Goal: Use online tool/utility: Utilize a website feature to perform a specific function

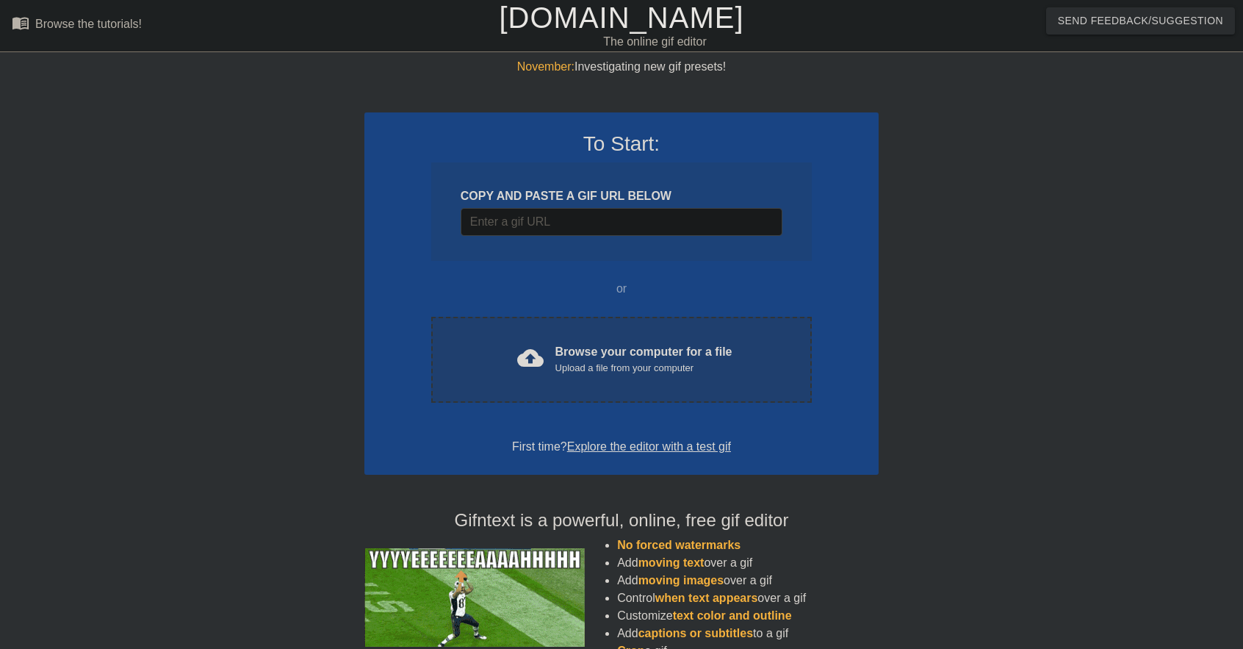
drag, startPoint x: 587, startPoint y: 314, endPoint x: 576, endPoint y: 328, distance: 17.2
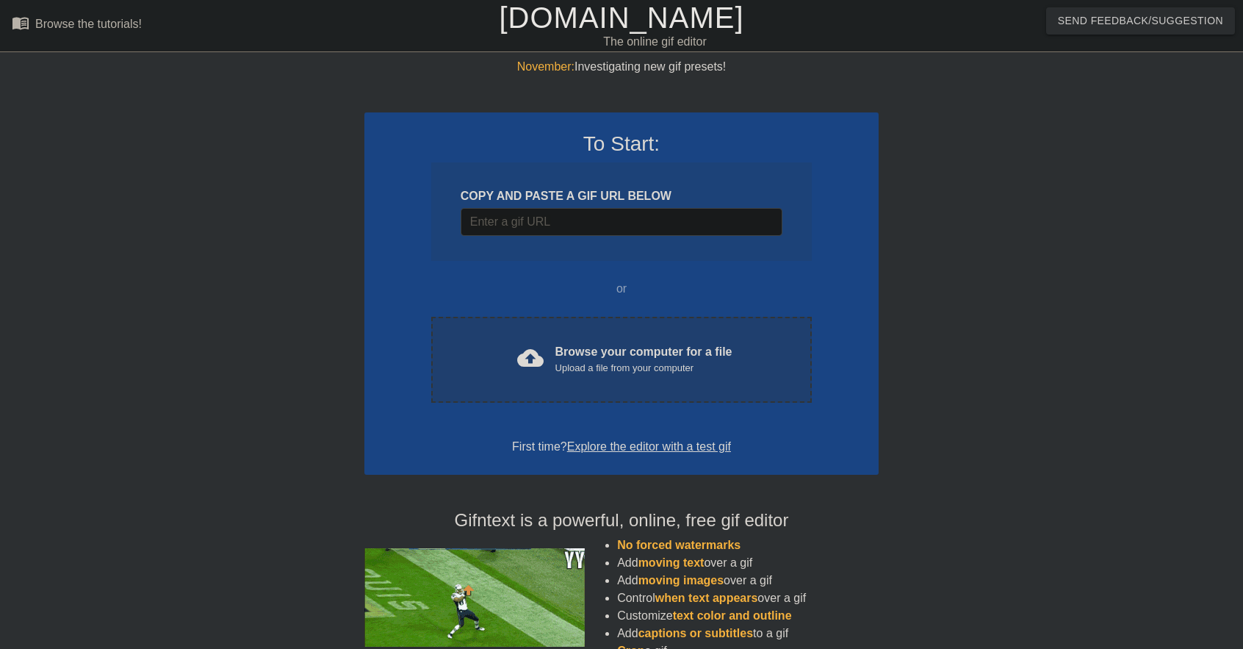
click at [587, 314] on div "To Start: COPY AND PASTE A GIF URL BELOW or cloud_upload Browse your computer f…" at bounding box center [621, 293] width 514 height 362
click at [574, 330] on div "cloud_upload Browse your computer for a file Upload a file from your computer C…" at bounding box center [621, 360] width 381 height 86
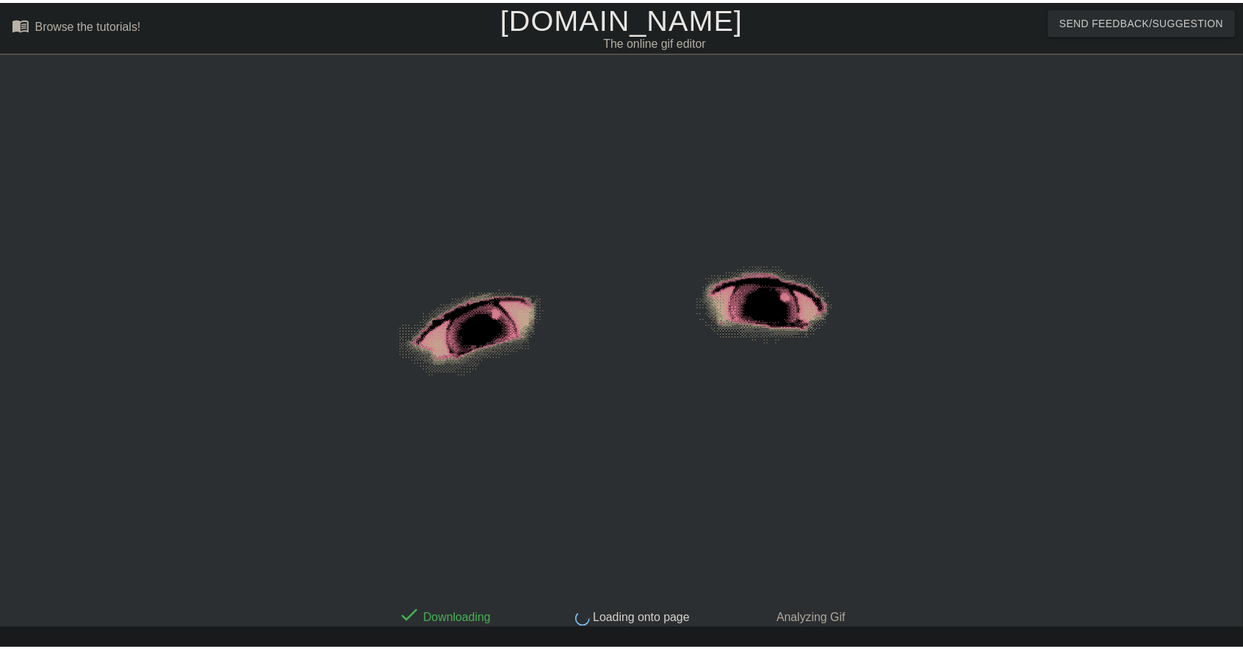
scroll to position [28, 0]
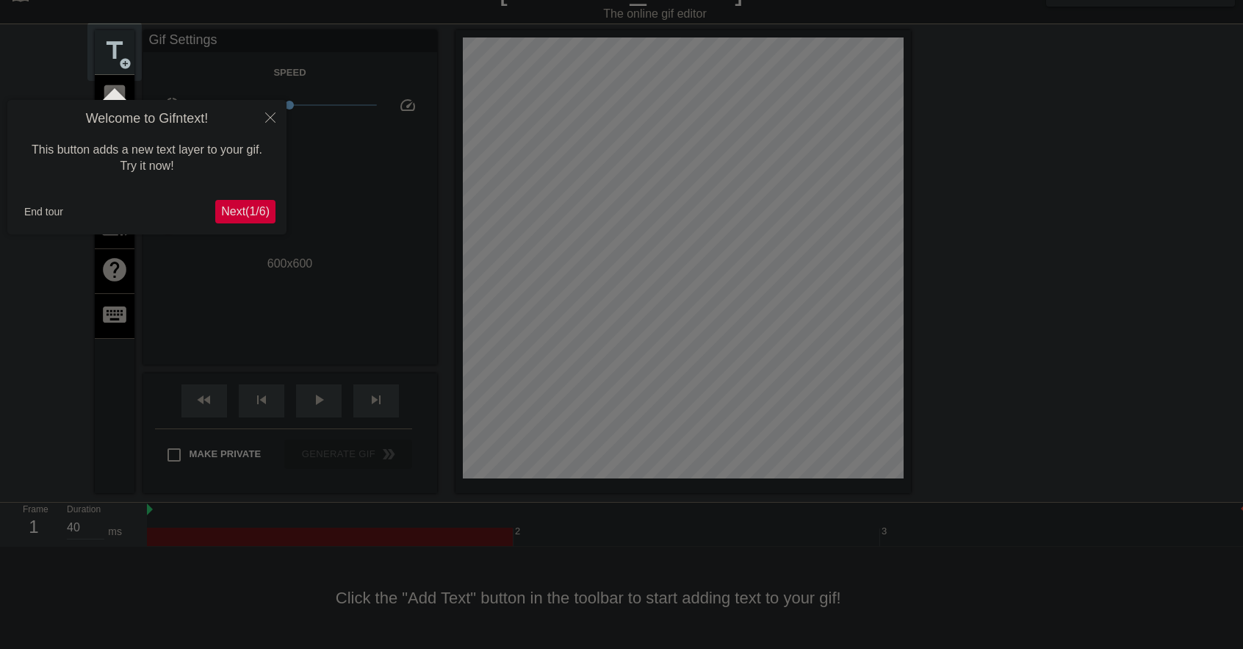
click at [236, 206] on span "Next ( 1 / 6 )" at bounding box center [245, 211] width 48 height 12
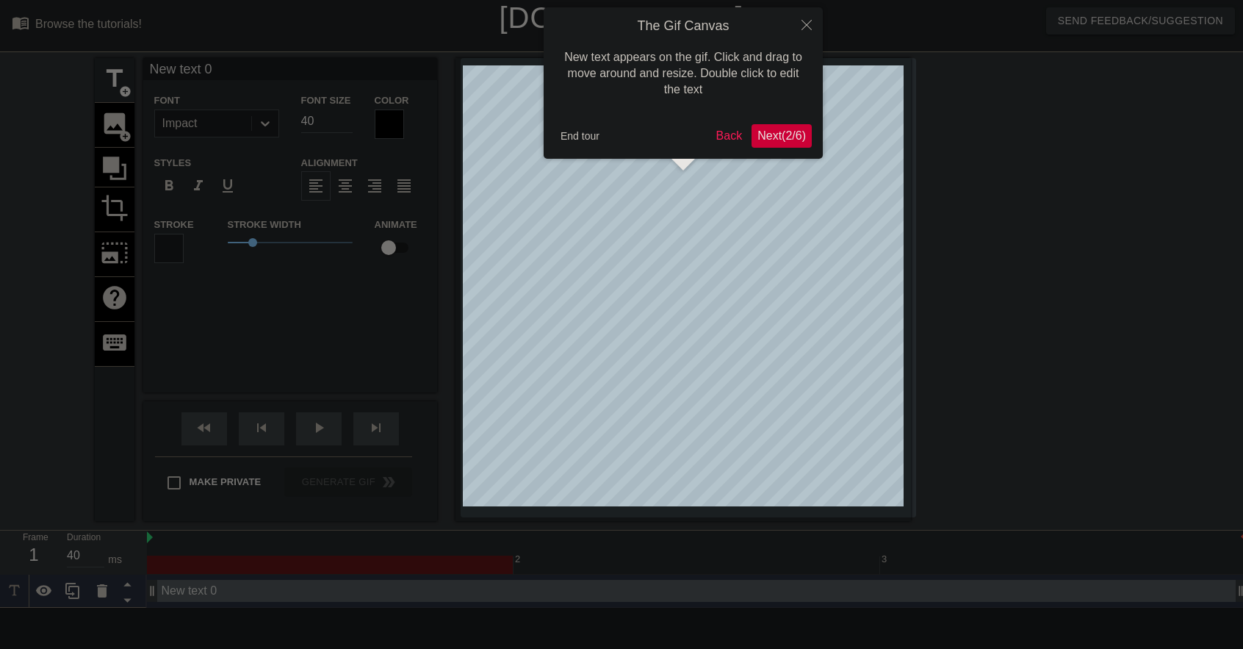
scroll to position [0, 0]
click at [289, 273] on div at bounding box center [621, 324] width 1243 height 649
click at [765, 135] on span "Next ( 2 / 6 )" at bounding box center [781, 135] width 48 height 12
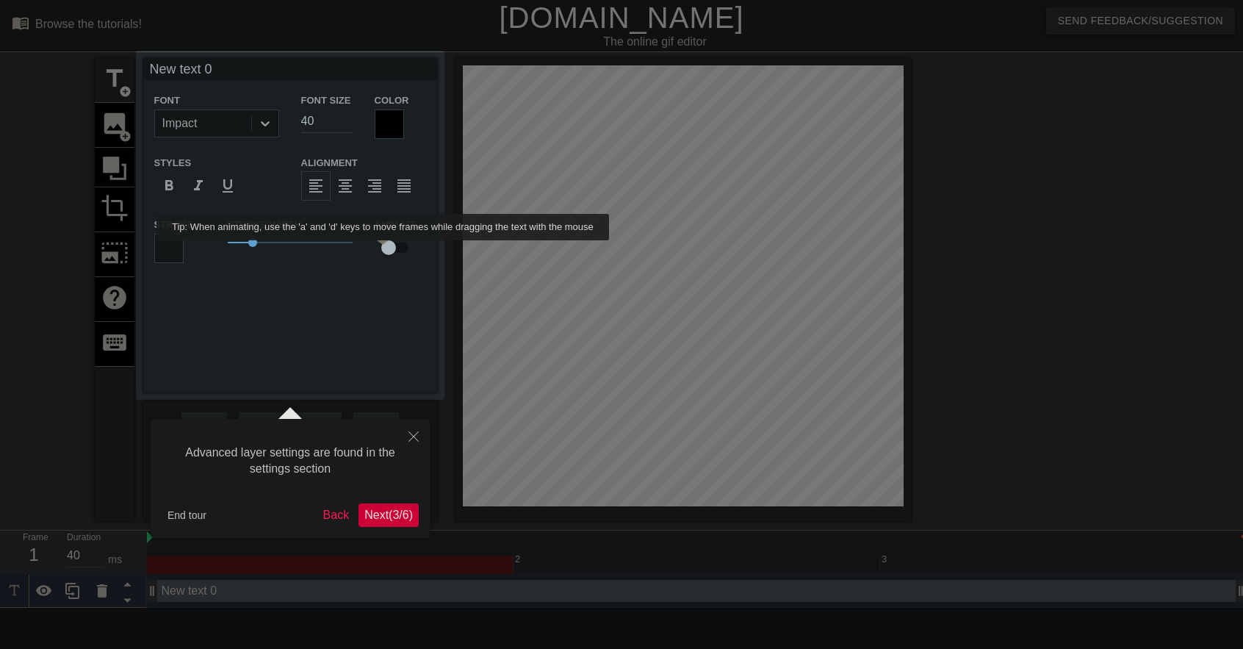
click at [364, 287] on div "New text 0 Font Impact Font Size 40 Color Styles format_bold format_italic form…" at bounding box center [290, 225] width 294 height 334
click at [378, 513] on span "Next ( 3 / 6 )" at bounding box center [388, 514] width 48 height 12
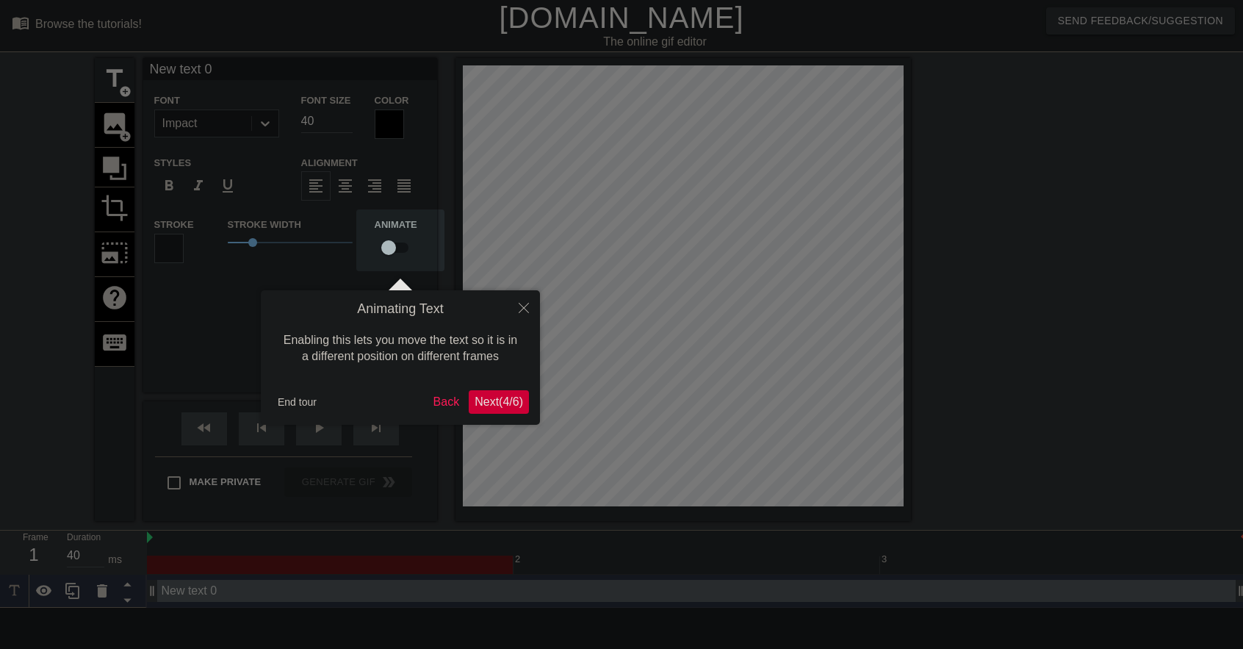
click at [497, 403] on span "Next ( 4 / 6 )" at bounding box center [499, 401] width 48 height 12
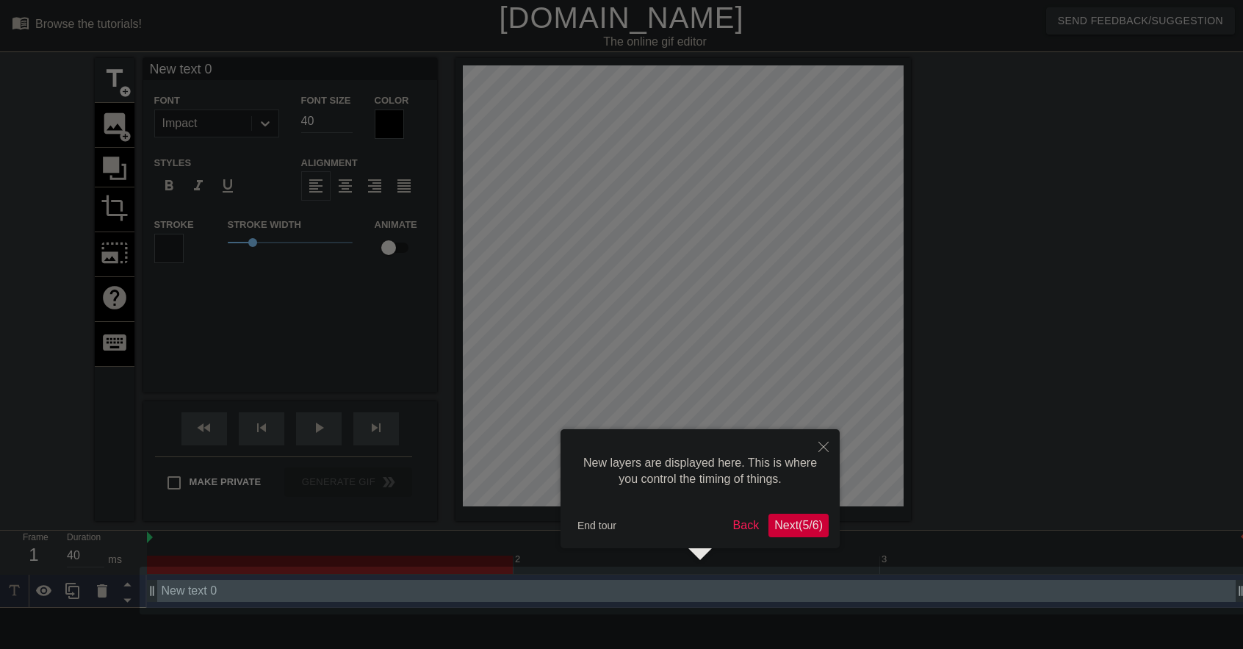
click at [779, 525] on span "Next ( 5 / 6 )" at bounding box center [798, 525] width 48 height 12
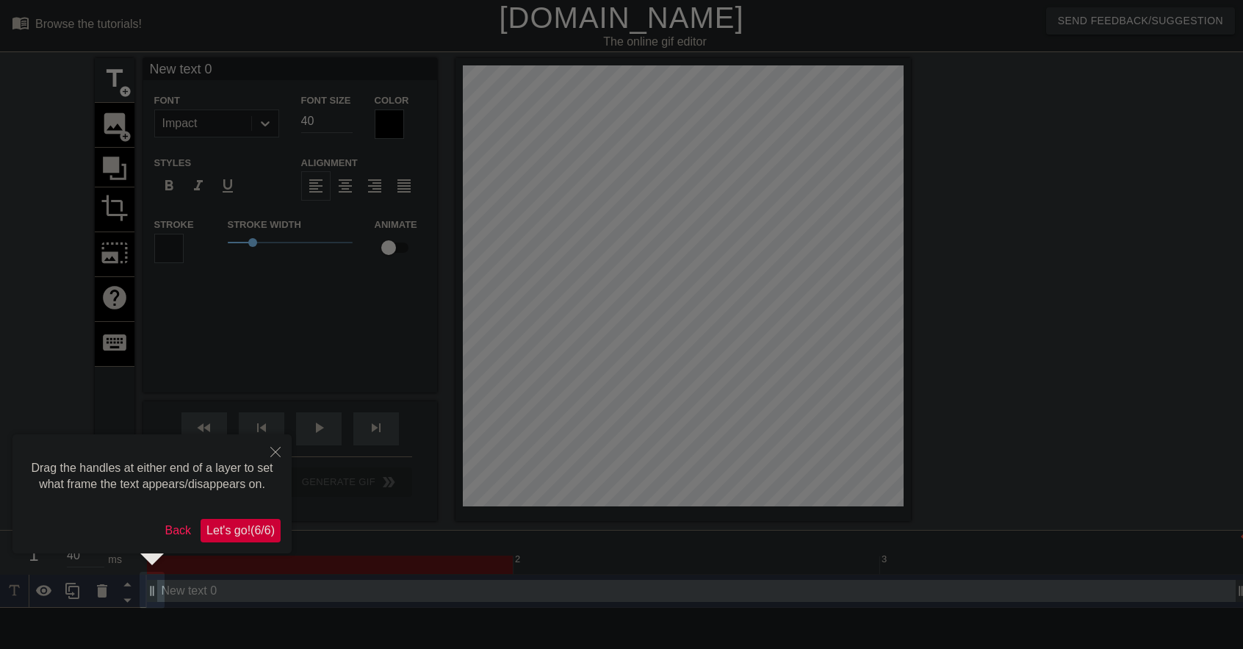
click at [260, 528] on span "Let's go! ( 6 / 6 )" at bounding box center [240, 530] width 68 height 12
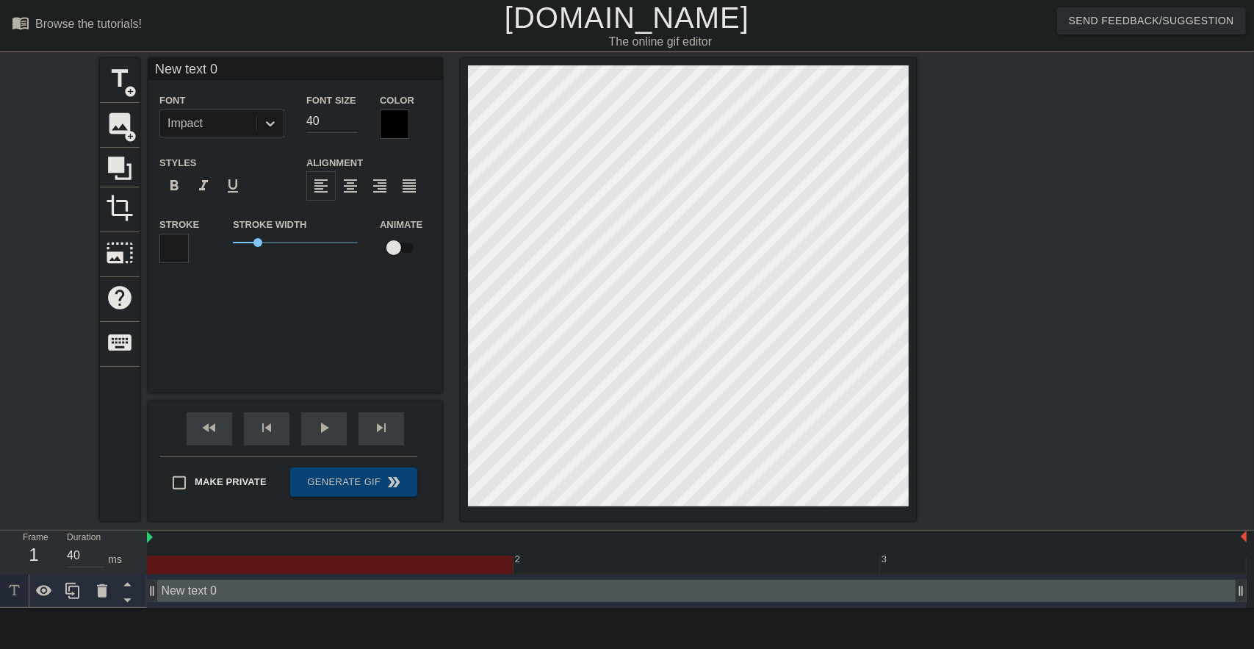
click at [239, 593] on div "New text 0 drag_handle drag_handle" at bounding box center [697, 591] width 1100 height 22
drag, startPoint x: 239, startPoint y: 593, endPoint x: 231, endPoint y: 588, distance: 9.2
click at [231, 588] on div "New text 0 drag_handle drag_handle" at bounding box center [697, 591] width 1100 height 22
drag, startPoint x: 256, startPoint y: 239, endPoint x: 183, endPoint y: 246, distance: 73.0
click at [184, 246] on div "Stroke Stroke Width 0.45 Animate" at bounding box center [295, 245] width 294 height 61
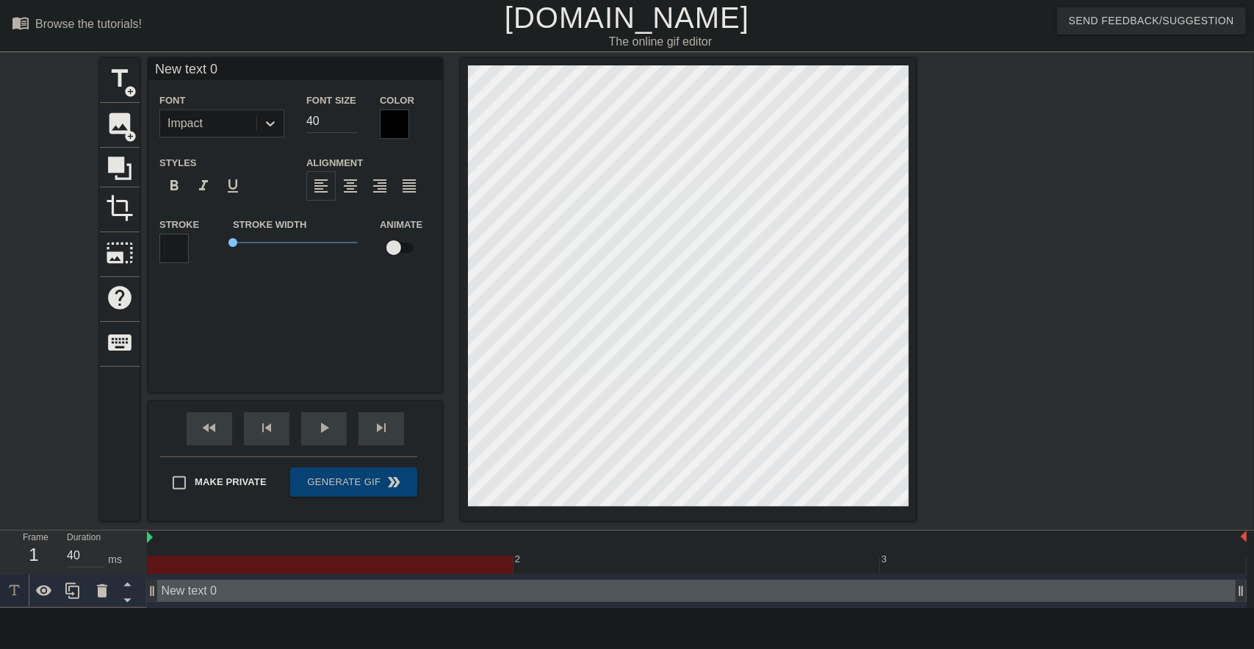
click at [267, 311] on div "New text 0 Font Impact Font Size 40 Color Styles format_bold format_italic form…" at bounding box center [295, 225] width 294 height 334
drag, startPoint x: 458, startPoint y: 309, endPoint x: 108, endPoint y: 594, distance: 452.1
click at [108, 594] on icon at bounding box center [102, 591] width 18 height 18
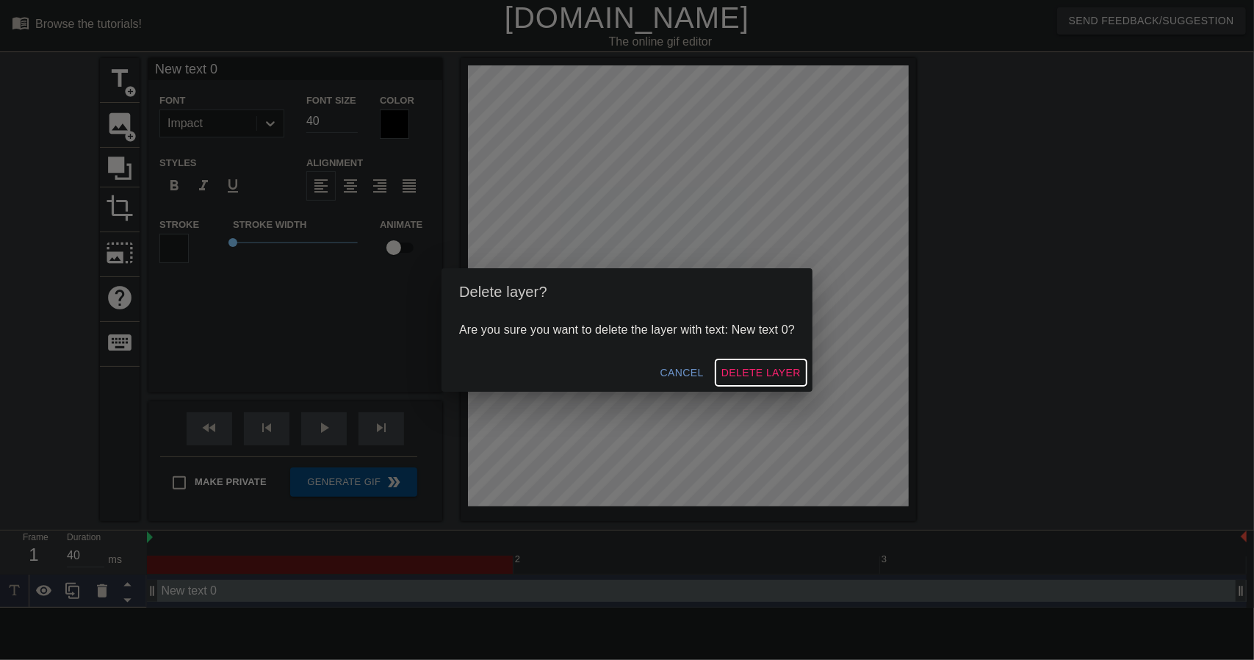
click at [727, 367] on span "Delete Layer" at bounding box center [760, 373] width 79 height 18
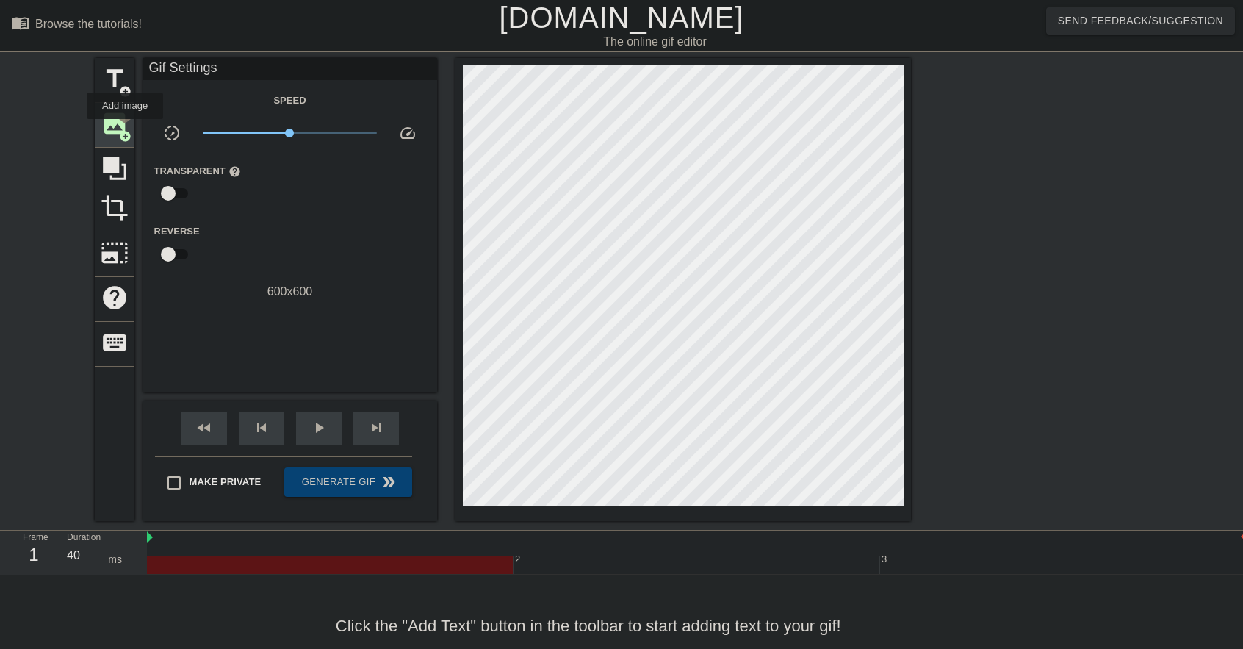
click at [125, 130] on span "add_circle" at bounding box center [125, 136] width 12 height 12
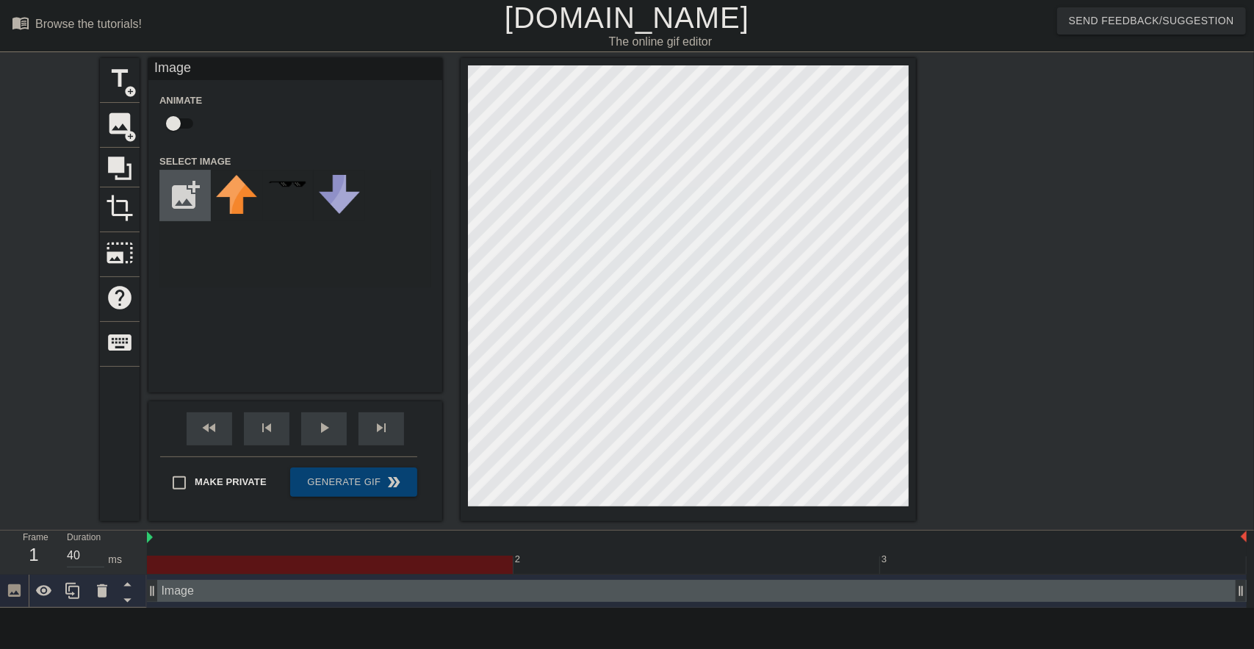
click at [191, 192] on input "file" at bounding box center [185, 195] width 50 height 50
type input "C:\fakepath\15ad35e3e2a0303204ea5514209639c9-ezgif.com-overlay.gif"
click at [237, 207] on img at bounding box center [236, 195] width 41 height 41
click at [109, 588] on icon at bounding box center [102, 591] width 18 height 18
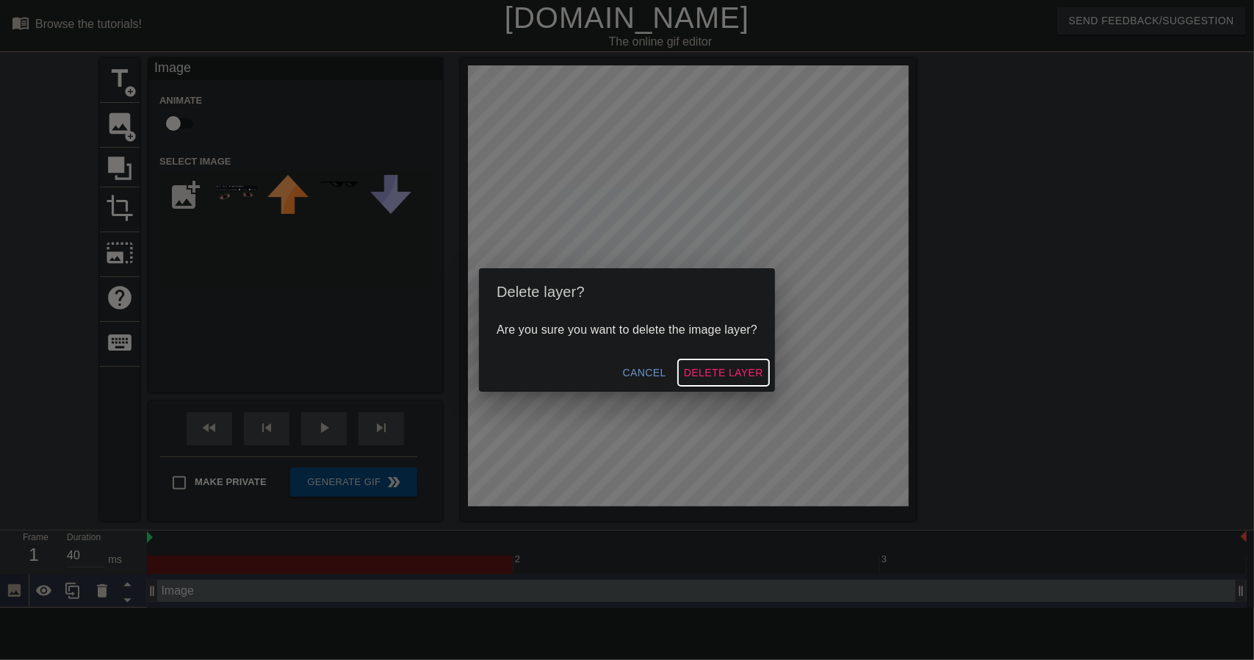
click at [708, 365] on span "Delete Layer" at bounding box center [723, 373] width 79 height 18
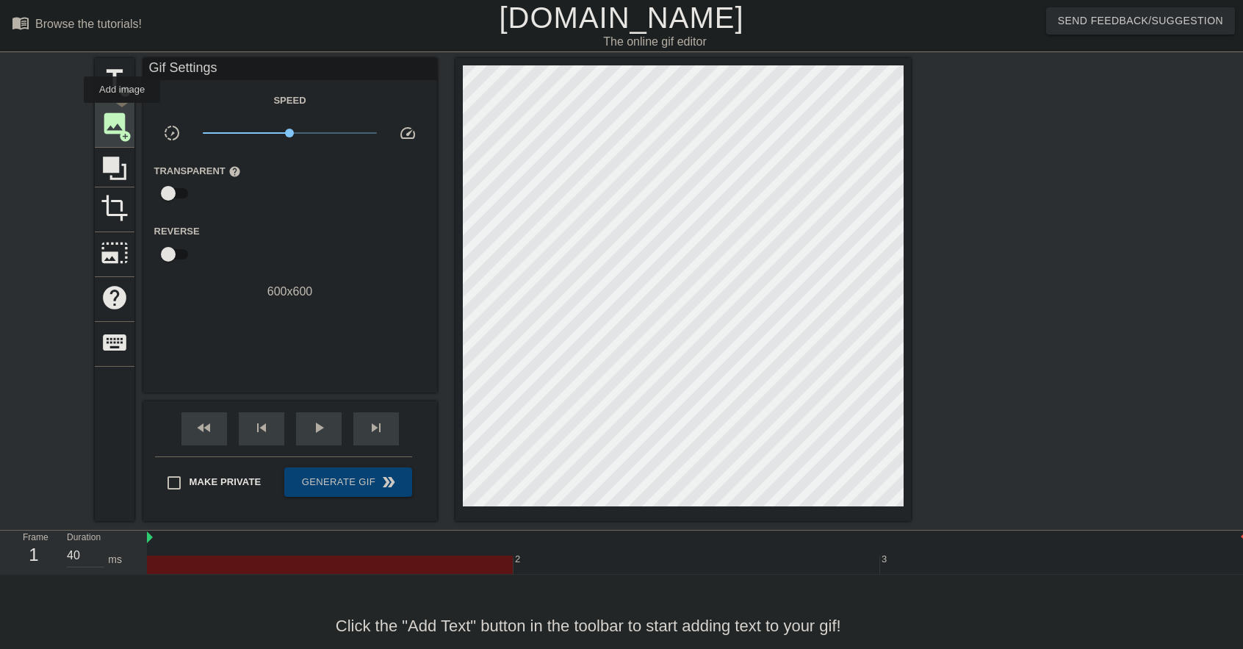
click at [122, 113] on span "image" at bounding box center [115, 123] width 28 height 28
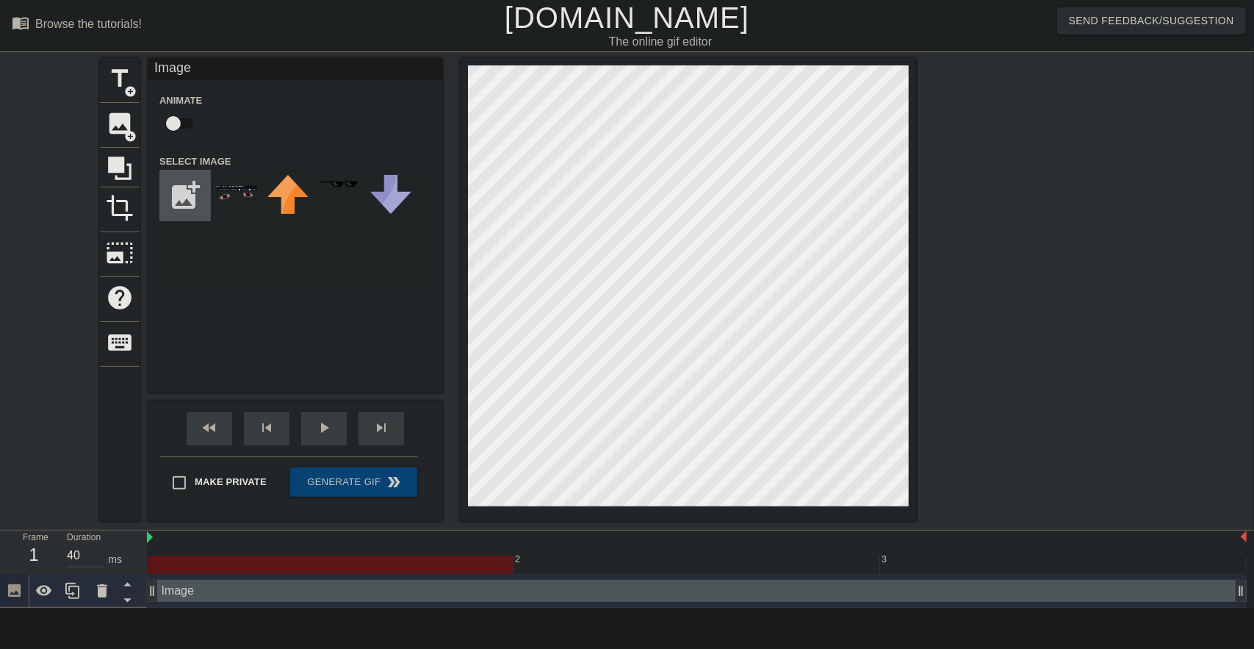
click at [164, 190] on input "file" at bounding box center [185, 195] width 50 height 50
type input "C:\fakepath\Снимок экрана [DATE] 025147.png"
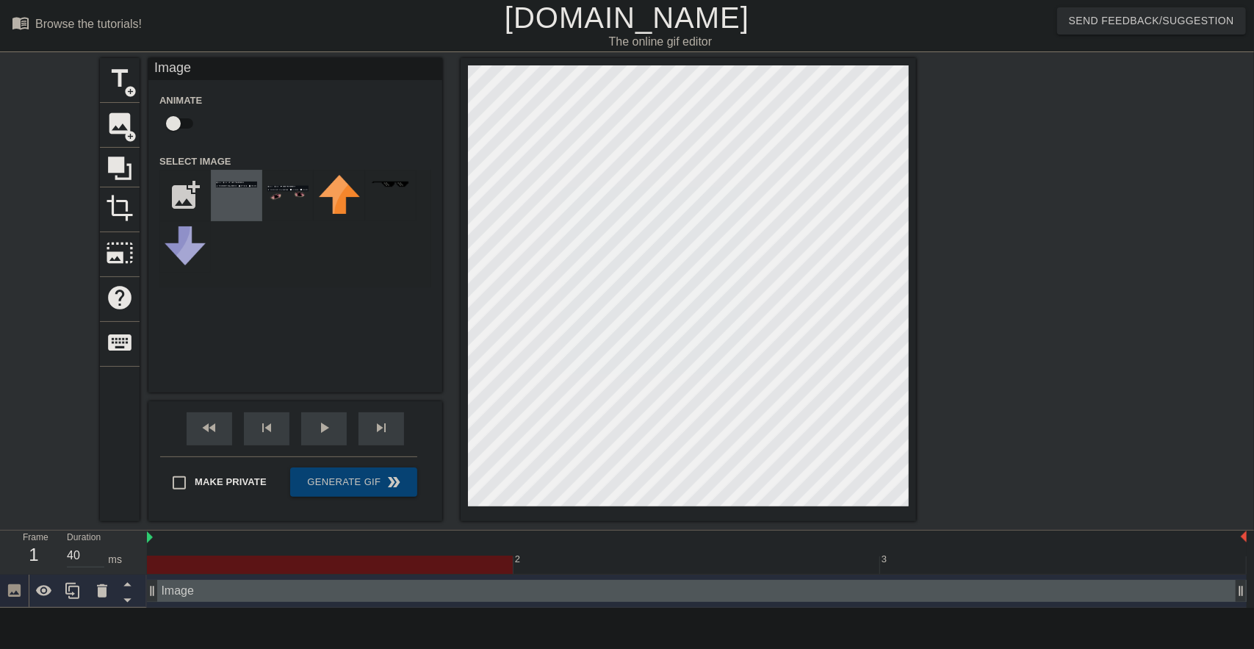
click at [241, 200] on div at bounding box center [236, 195] width 51 height 51
drag, startPoint x: 461, startPoint y: 238, endPoint x: 106, endPoint y: 587, distance: 497.6
click at [106, 587] on icon at bounding box center [102, 590] width 10 height 13
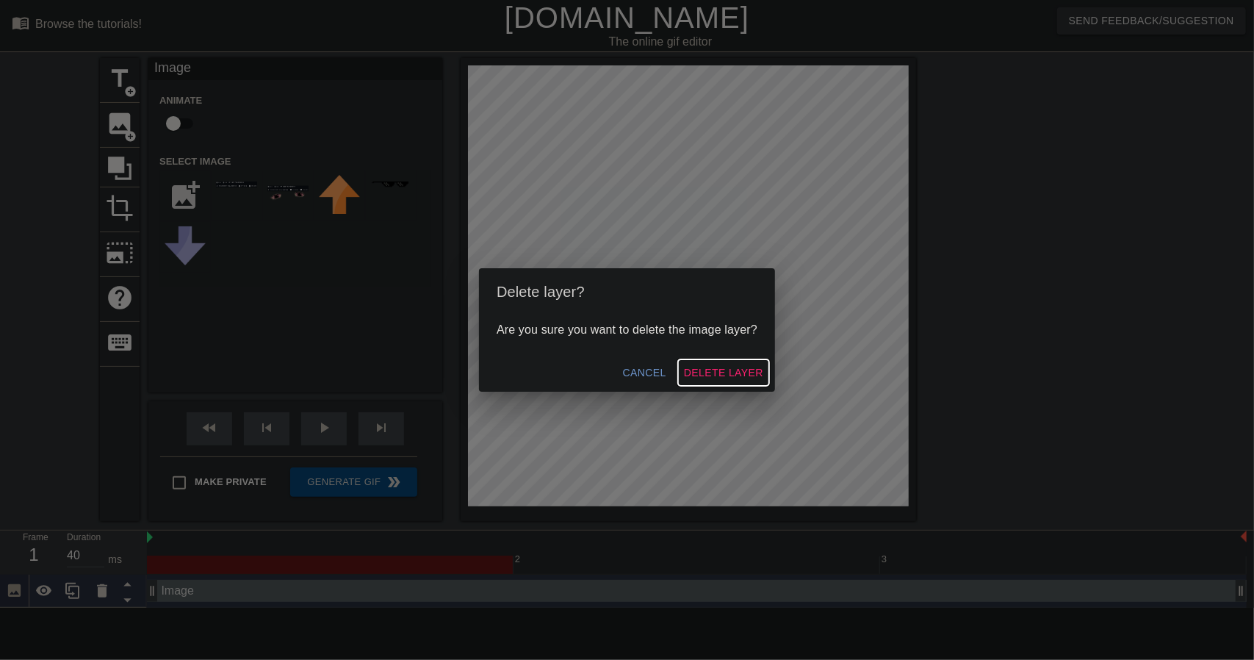
click at [692, 364] on span "Delete Layer" at bounding box center [723, 373] width 79 height 18
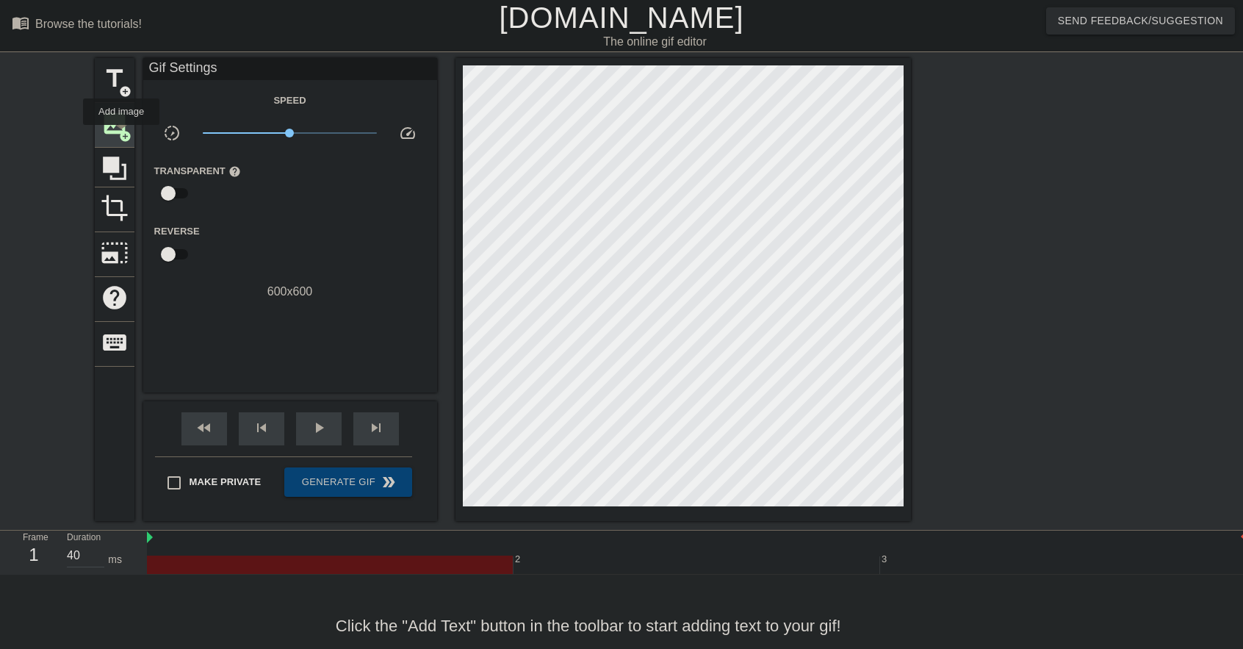
click at [121, 134] on span "add_circle" at bounding box center [125, 136] width 12 height 12
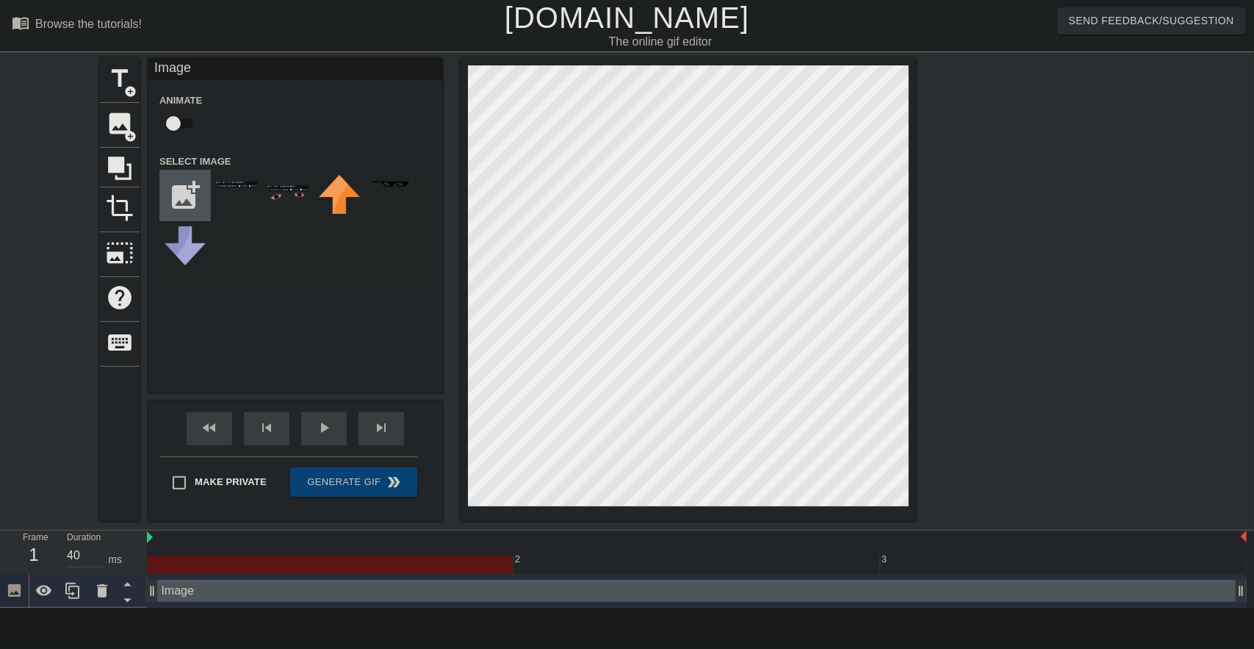
click at [185, 180] on input "file" at bounding box center [185, 195] width 50 height 50
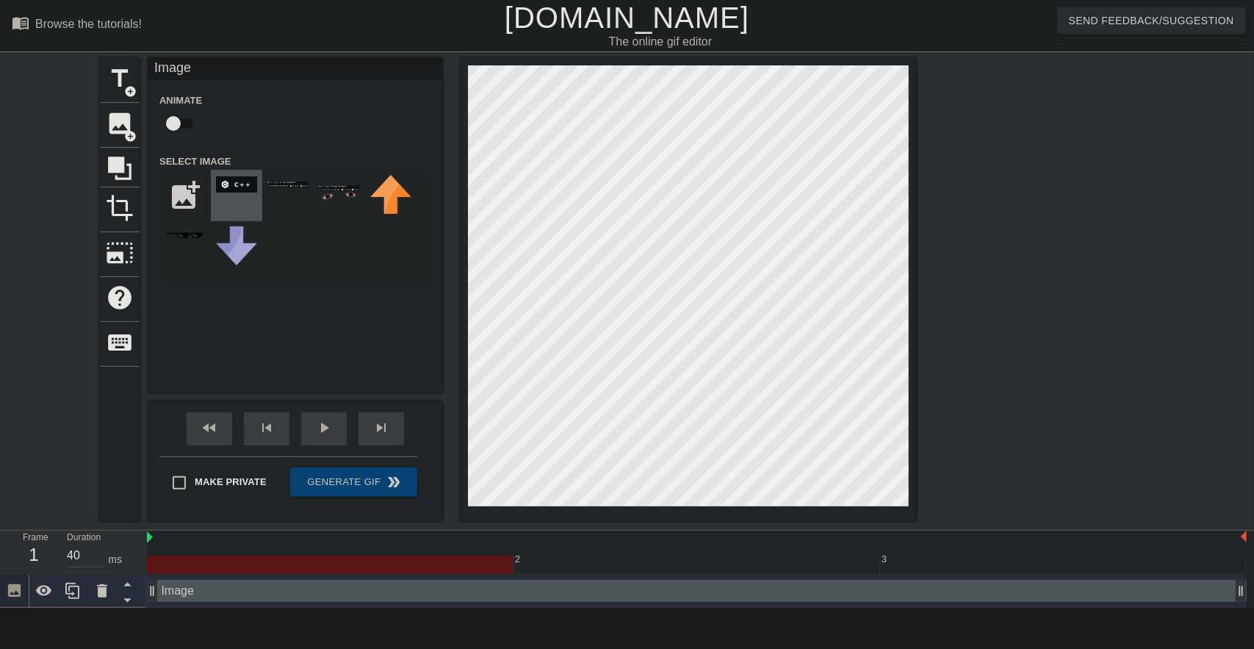
click at [251, 204] on div at bounding box center [236, 195] width 51 height 51
click at [160, 192] on input "file" at bounding box center [185, 195] width 50 height 50
type input "C:\fakepath\68747470733a2f2f696d672e736869656c64732e696f2f62616467652f632532332…"
click at [234, 193] on img at bounding box center [236, 184] width 41 height 18
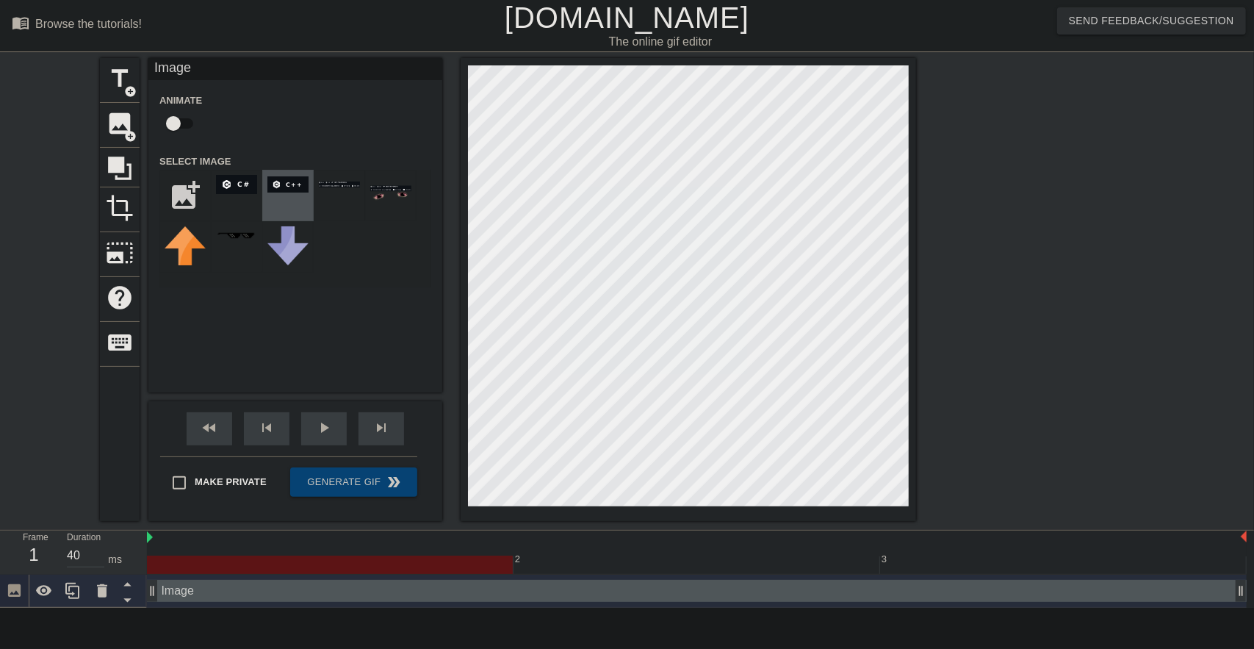
click at [290, 201] on div at bounding box center [287, 195] width 51 height 51
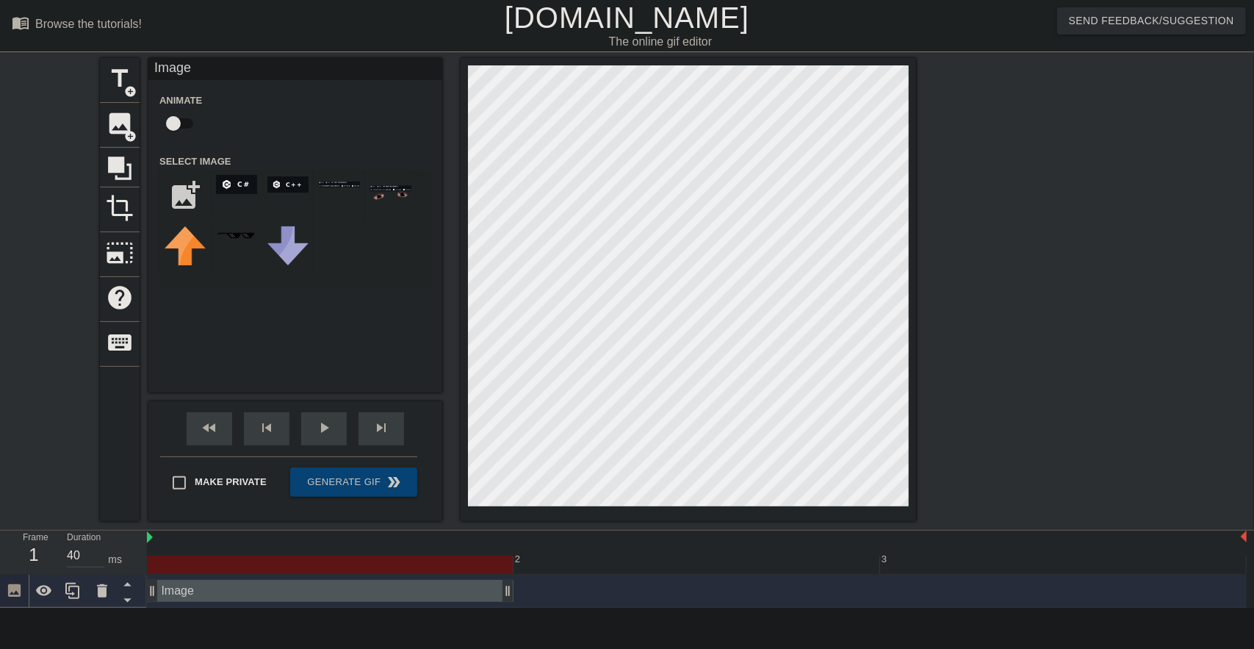
drag, startPoint x: 1237, startPoint y: 593, endPoint x: 533, endPoint y: 591, distance: 703.7
click at [533, 591] on div "Image drag_handle drag_handle" at bounding box center [697, 591] width 1100 height 22
click at [532, 607] on html "menu_book Browse the tutorials! [DOMAIN_NAME] The online gif editor Send Feedba…" at bounding box center [627, 303] width 1254 height 607
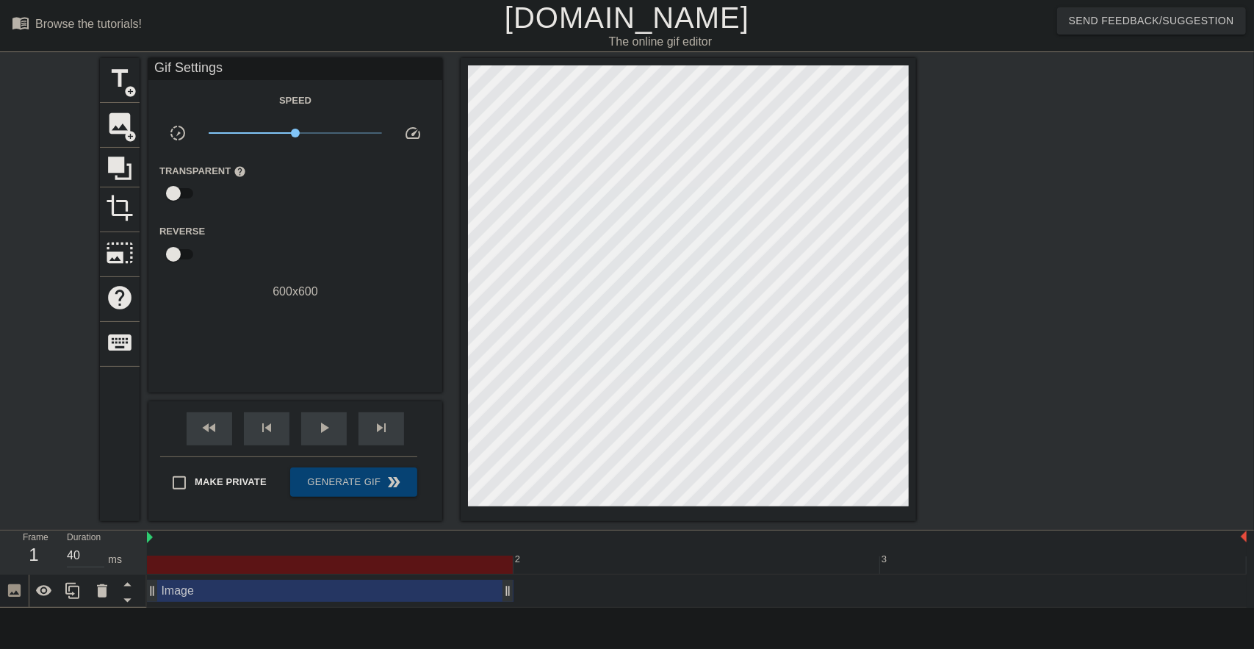
click at [556, 589] on div "Image drag_handle drag_handle" at bounding box center [697, 591] width 1100 height 22
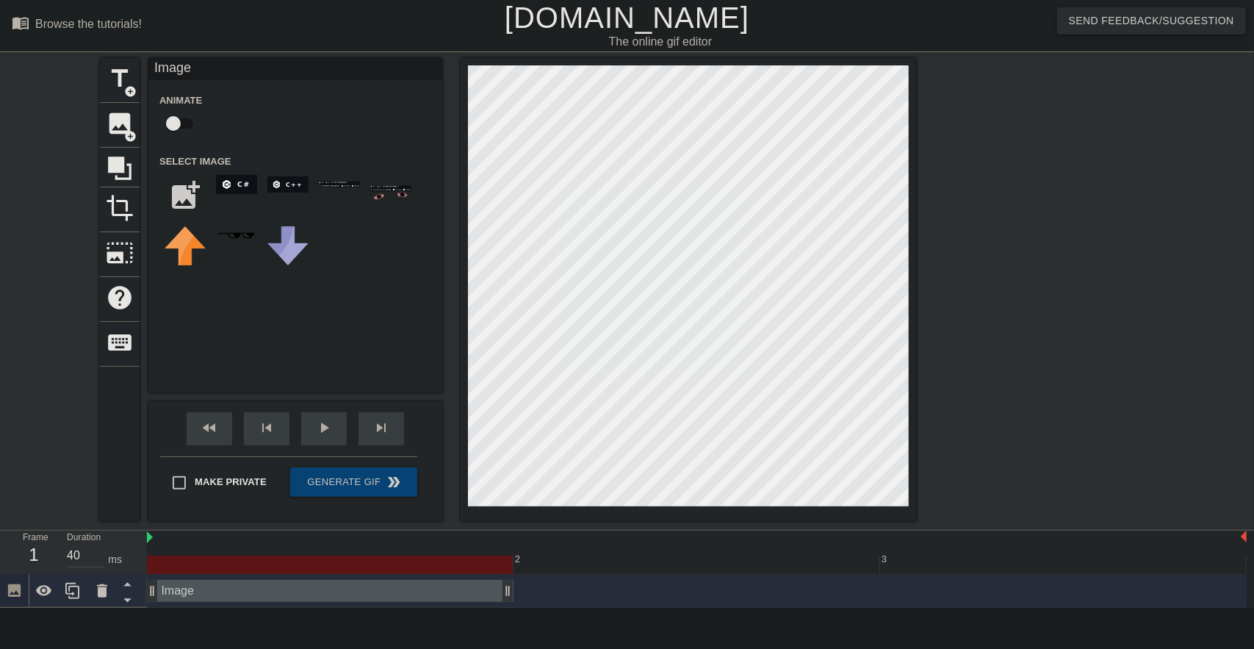
click at [983, 311] on div at bounding box center [1044, 278] width 220 height 441
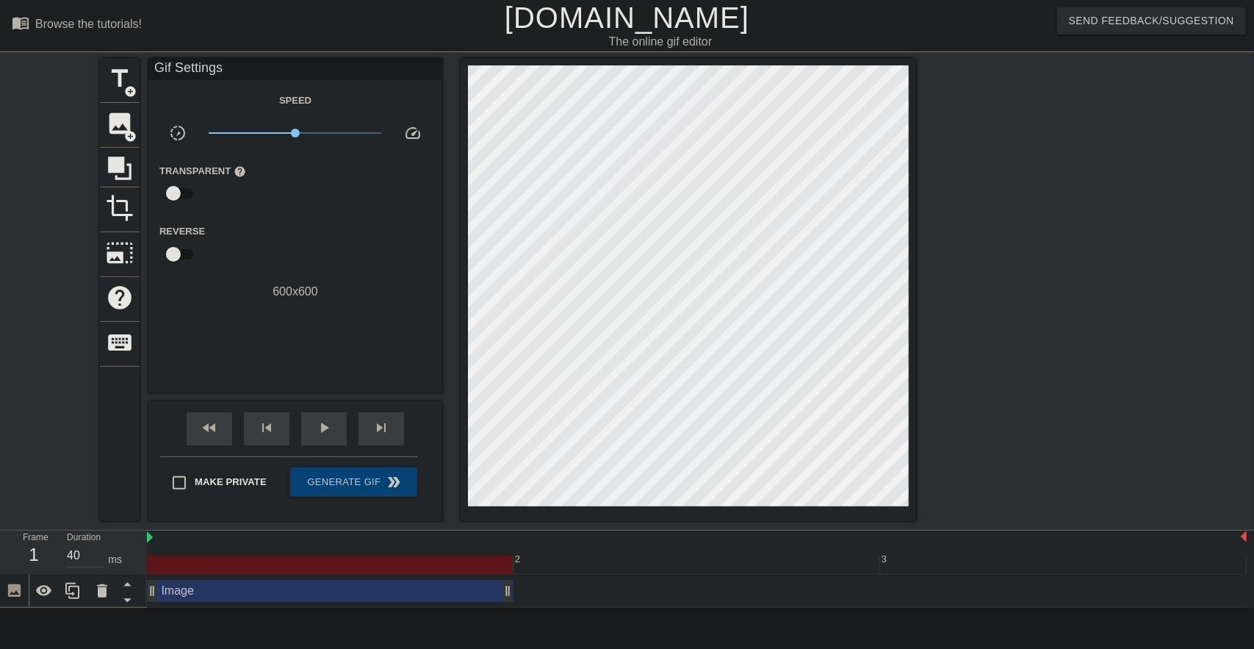
click at [179, 195] on input "checkbox" at bounding box center [173, 193] width 84 height 28
click at [179, 195] on input "checkbox" at bounding box center [187, 193] width 84 height 28
click at [179, 188] on input "checkbox" at bounding box center [173, 193] width 84 height 28
click at [290, 193] on div at bounding box center [296, 193] width 29 height 29
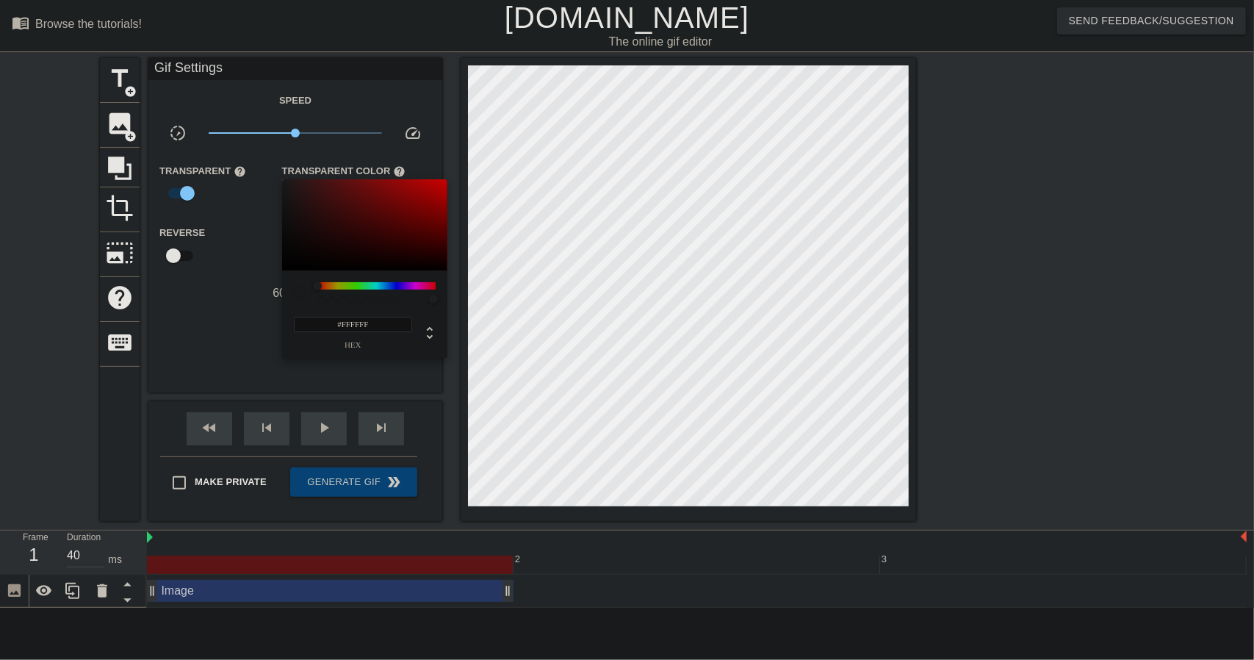
click at [215, 300] on div at bounding box center [627, 330] width 1254 height 660
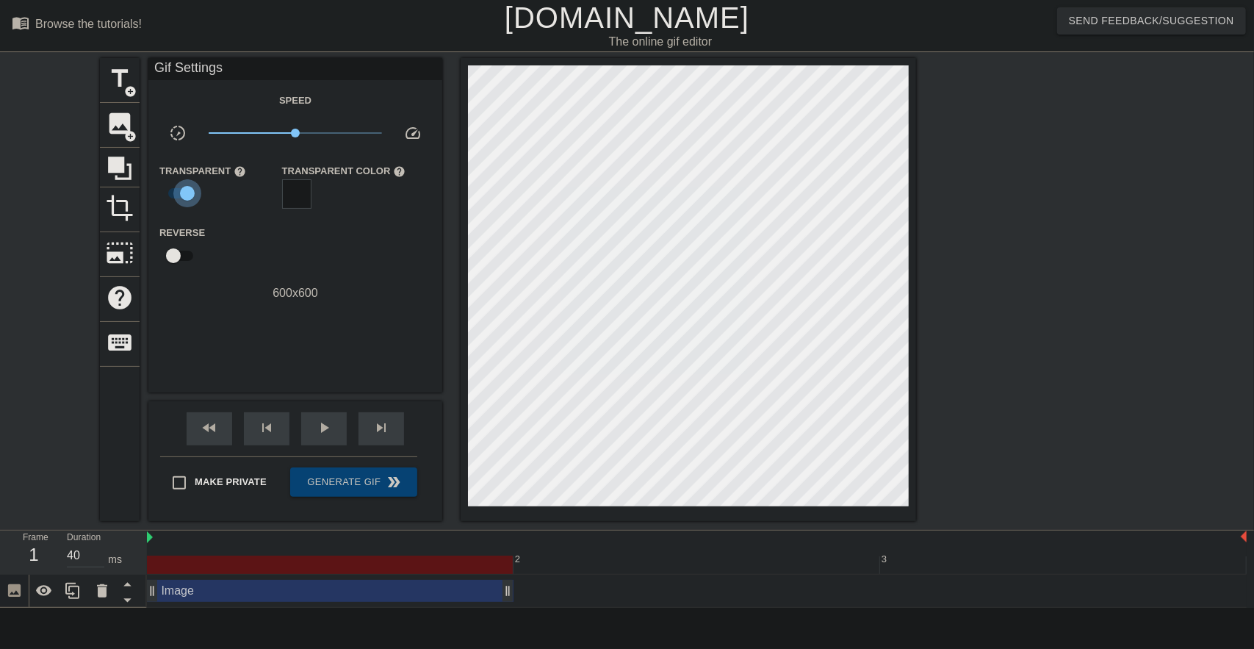
click at [181, 195] on input "checkbox" at bounding box center [187, 193] width 84 height 28
click at [178, 199] on input "checkbox" at bounding box center [173, 193] width 84 height 28
checkbox input "true"
click at [309, 195] on div at bounding box center [296, 193] width 29 height 29
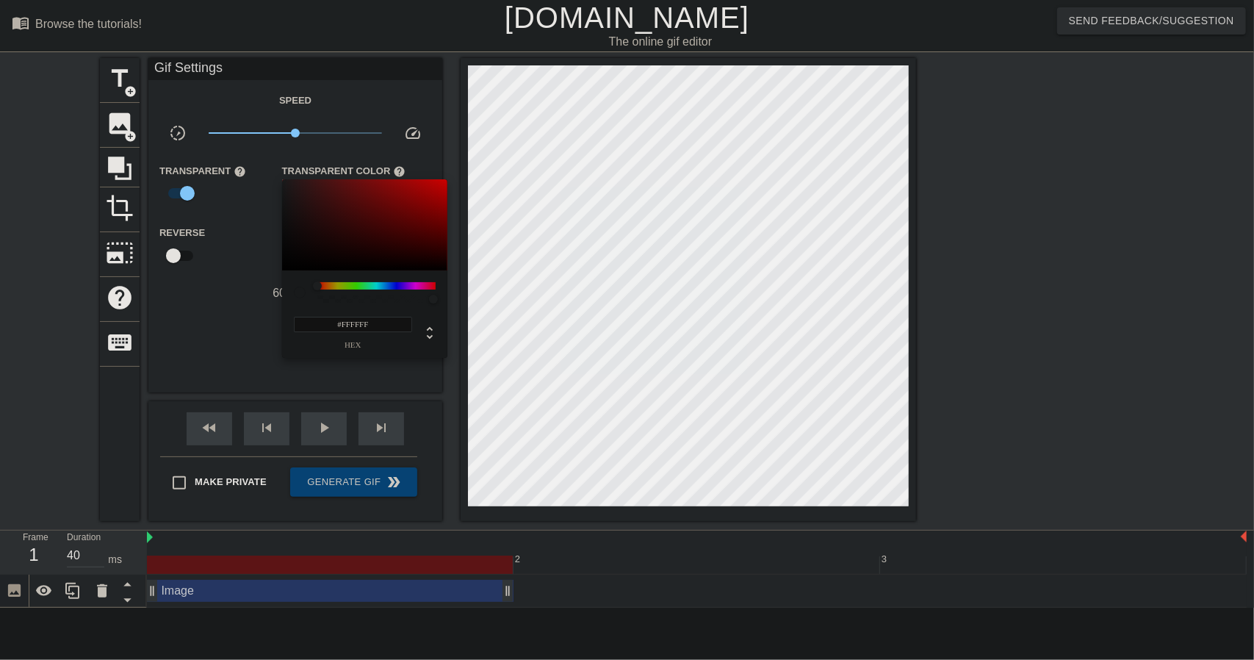
click at [252, 269] on div at bounding box center [627, 330] width 1254 height 660
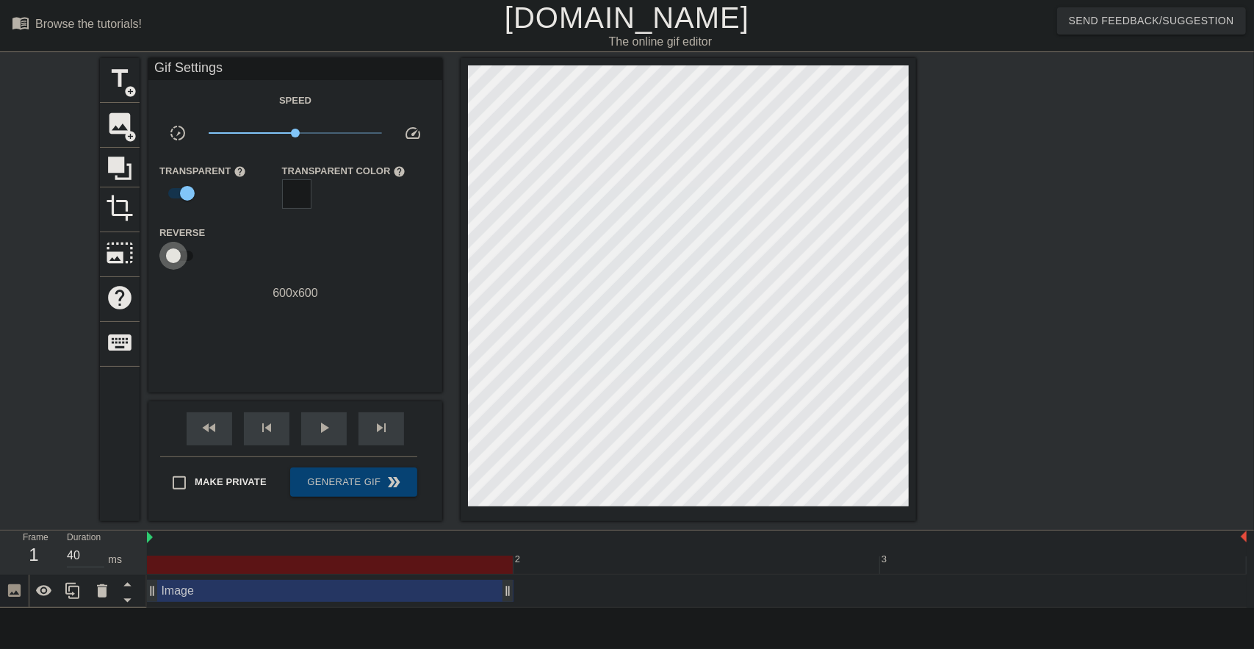
click at [185, 255] on input "checkbox" at bounding box center [173, 256] width 84 height 28
click at [185, 255] on input "checkbox" at bounding box center [187, 256] width 84 height 28
checkbox input "false"
click at [121, 171] on icon at bounding box center [120, 168] width 28 height 28
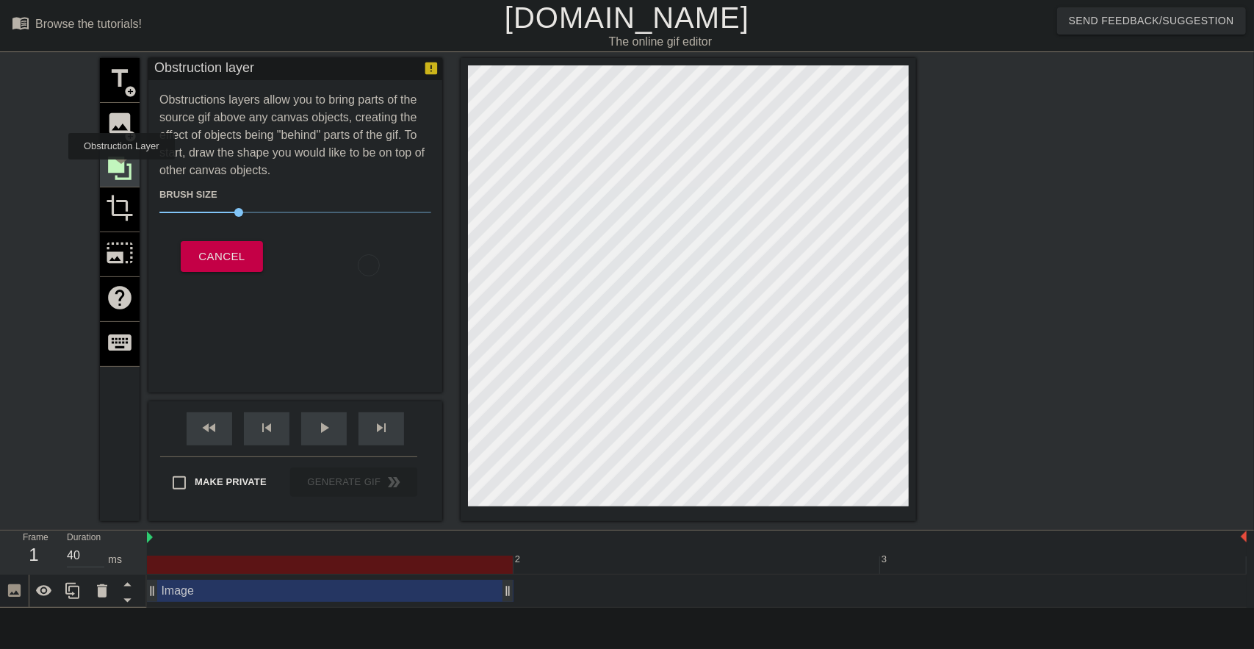
click at [121, 170] on icon at bounding box center [120, 168] width 28 height 28
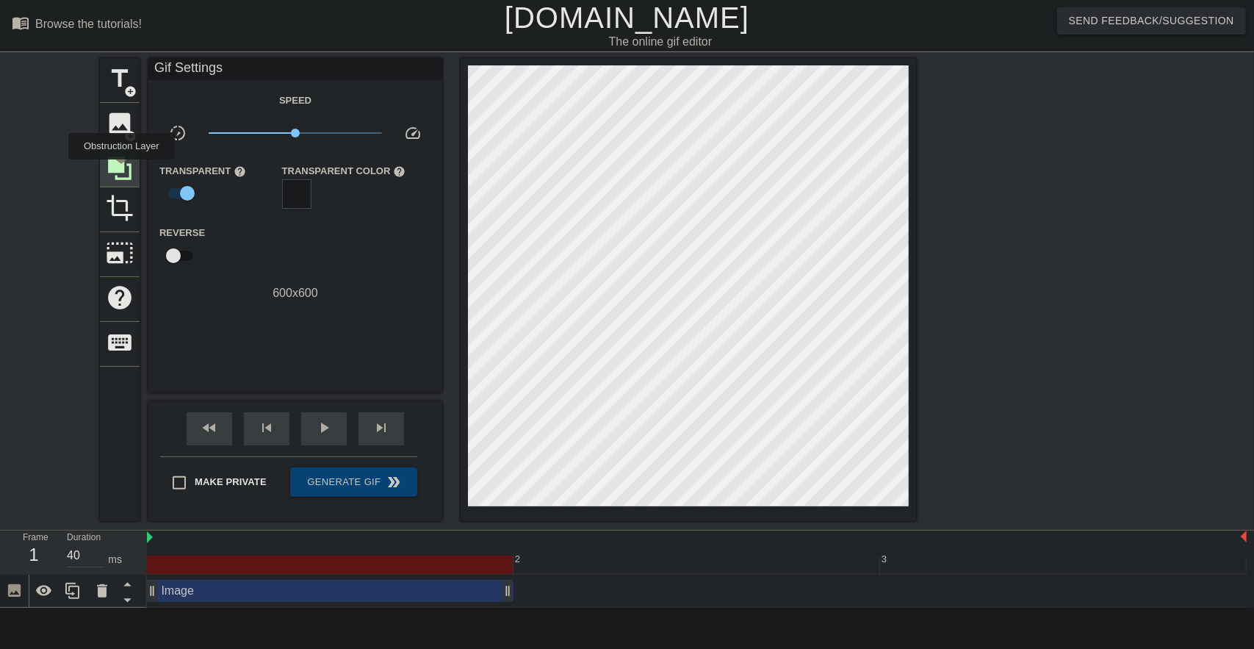
click at [121, 170] on icon at bounding box center [120, 168] width 28 height 28
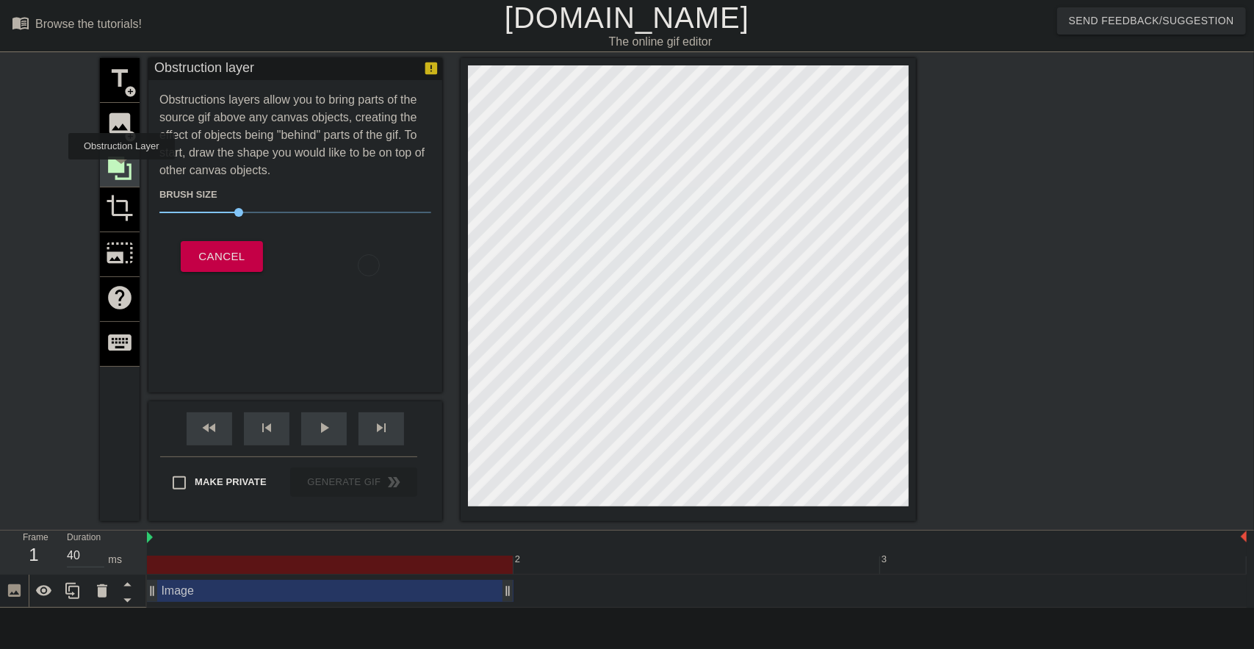
click at [121, 170] on icon at bounding box center [120, 168] width 28 height 28
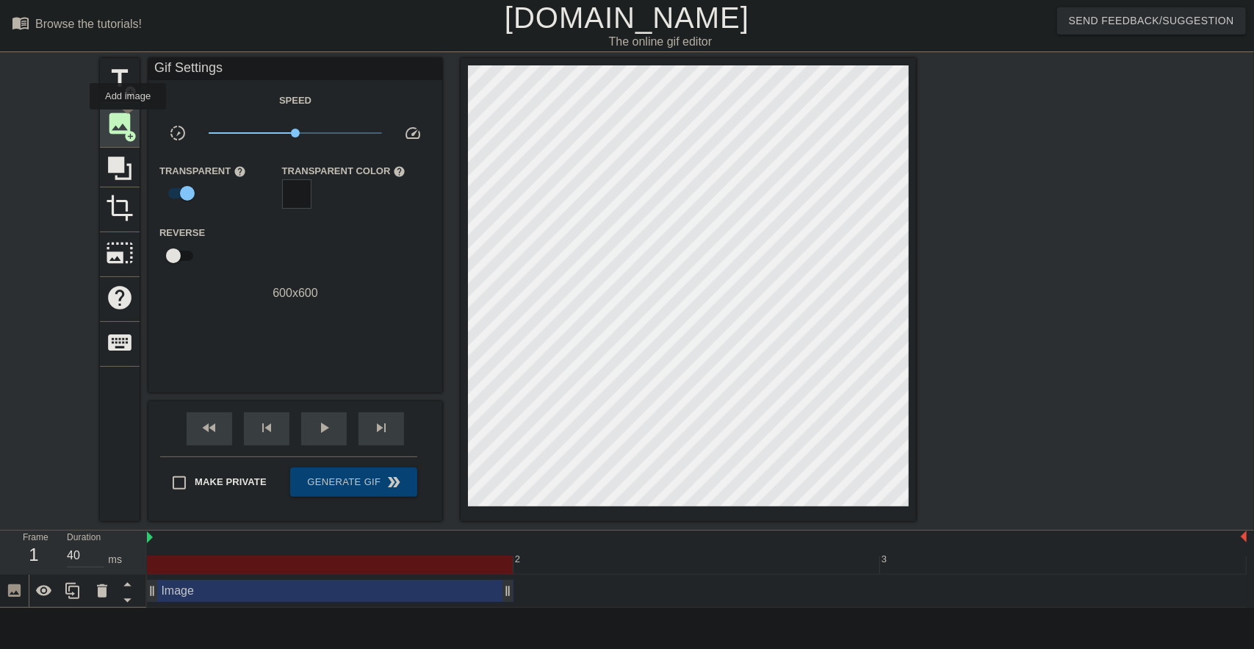
click at [128, 120] on span "image" at bounding box center [120, 123] width 28 height 28
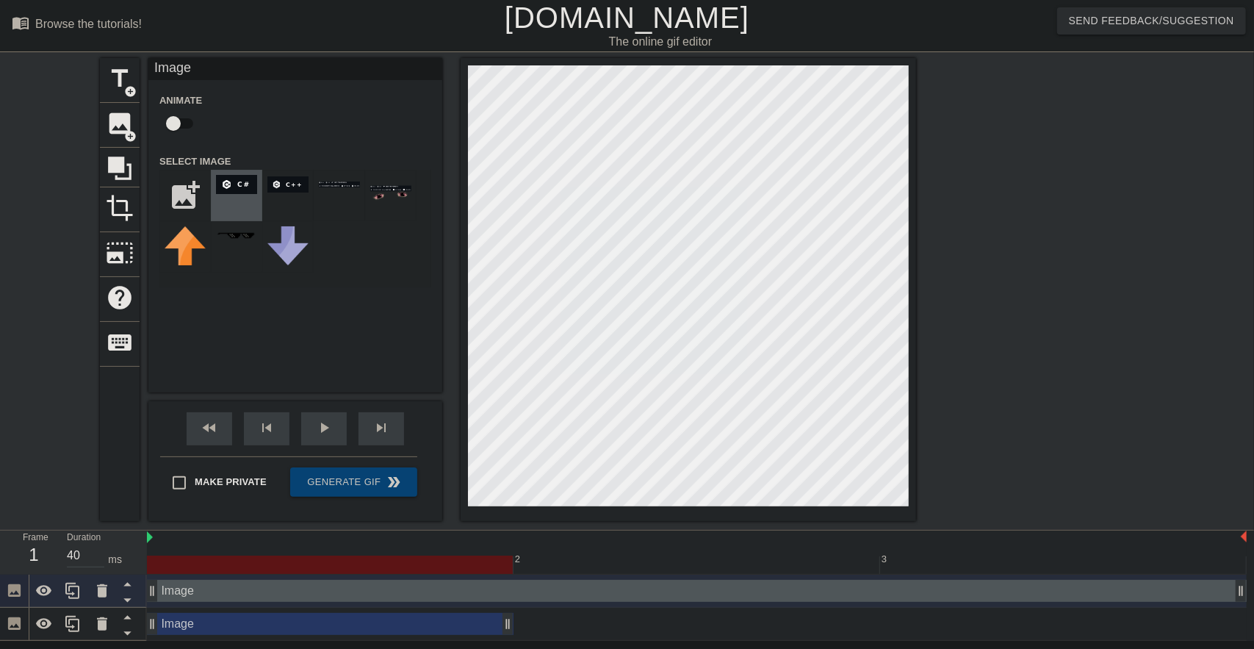
click at [252, 197] on div at bounding box center [236, 195] width 51 height 51
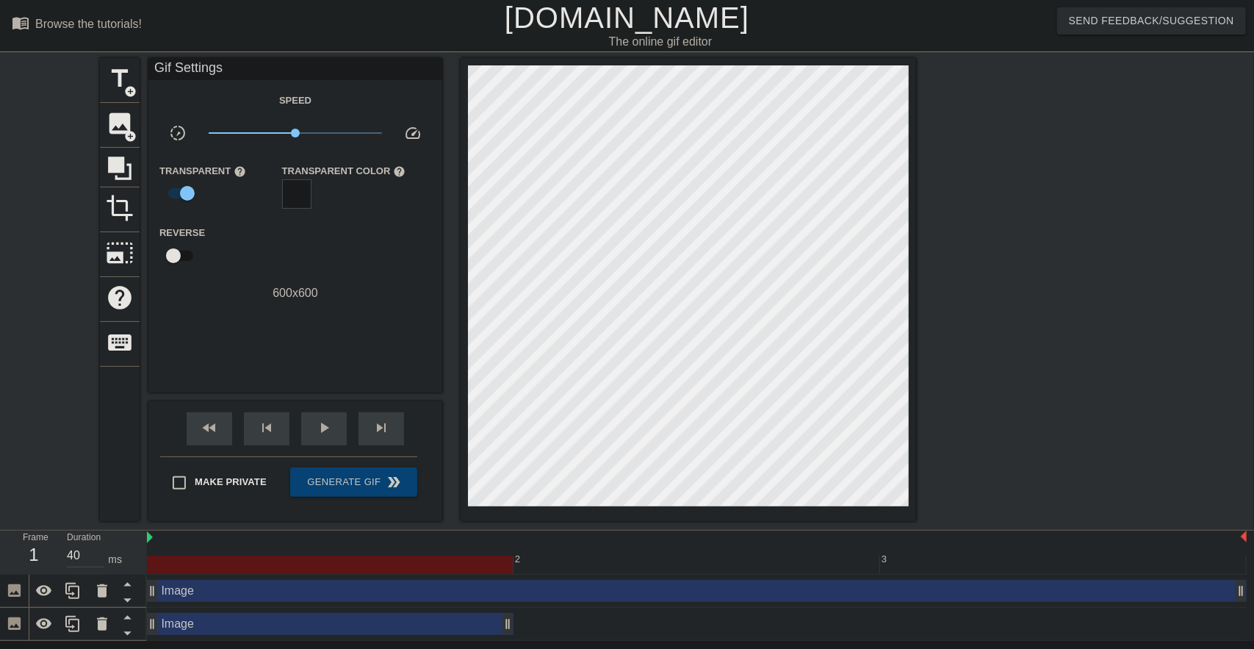
click at [965, 231] on div at bounding box center [1044, 278] width 220 height 441
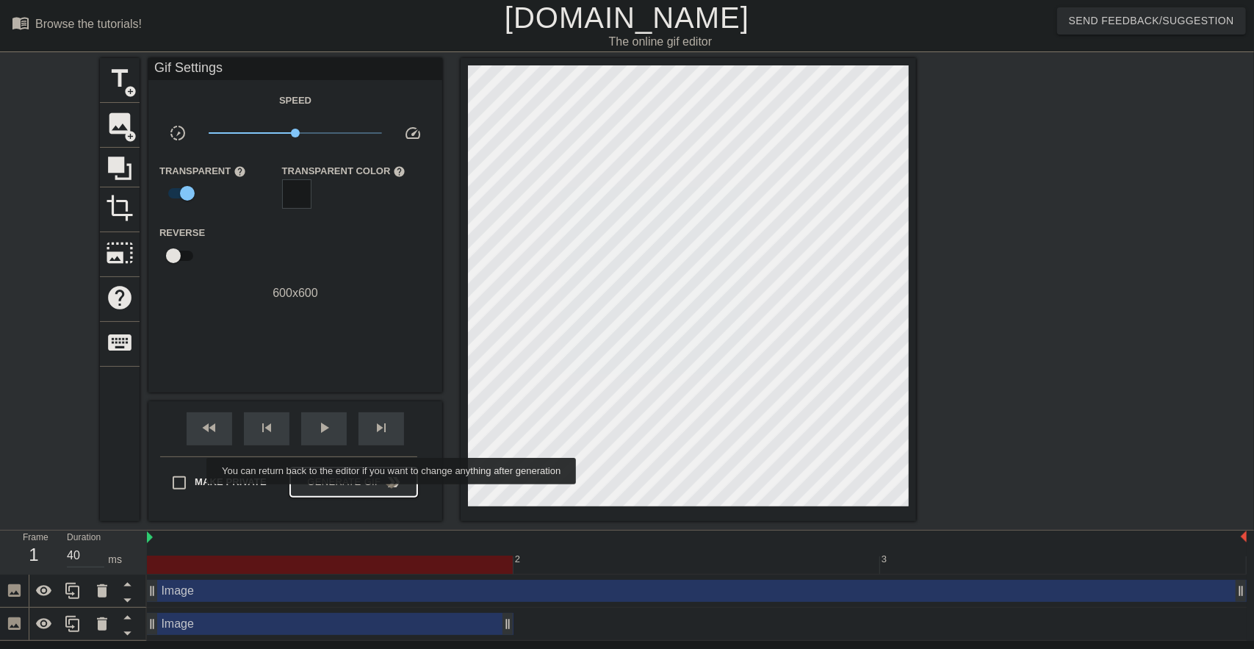
click at [370, 474] on span "Generate Gif double_arrow" at bounding box center [353, 482] width 115 height 18
